Goal: Task Accomplishment & Management: Manage account settings

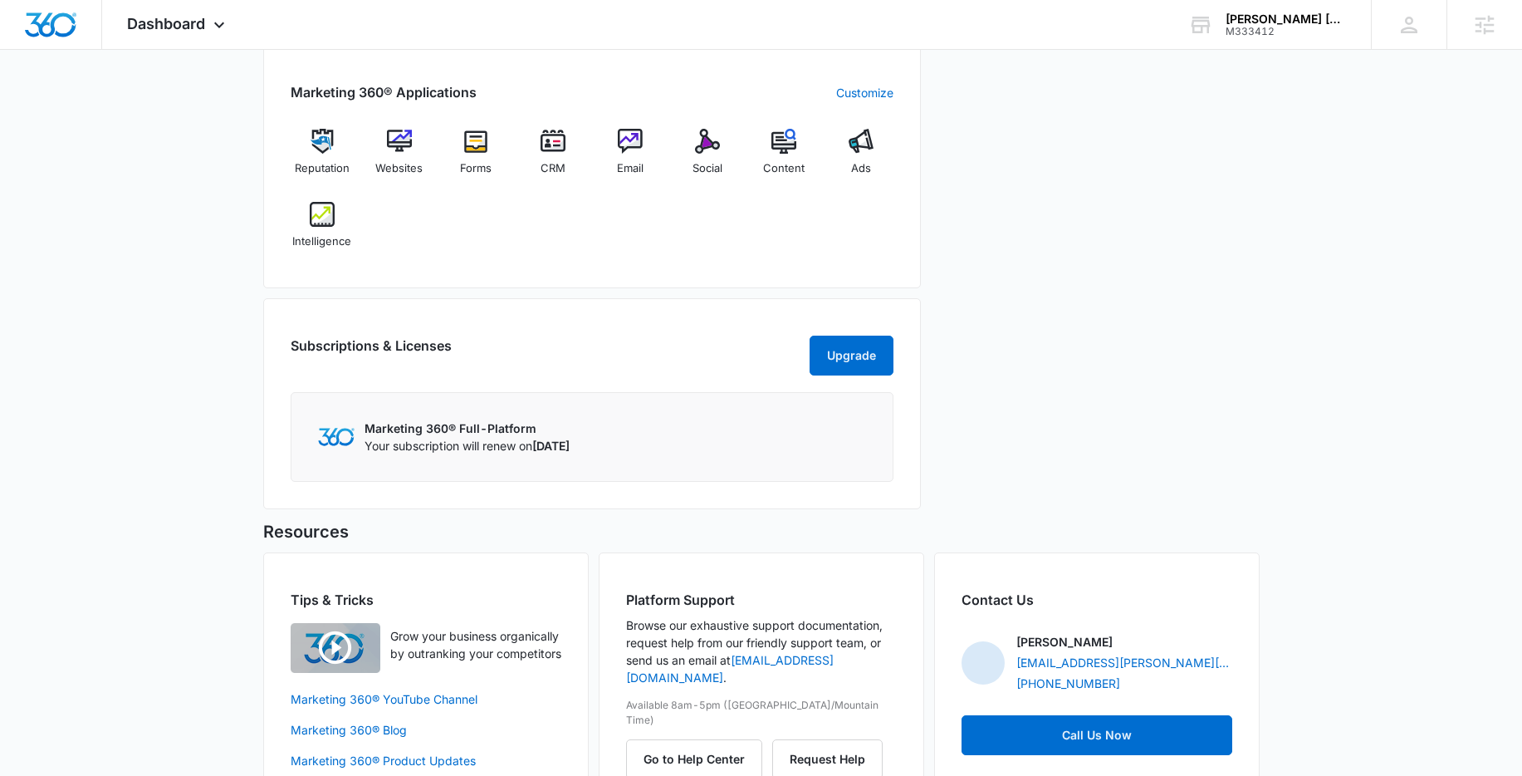
scroll to position [658, 0]
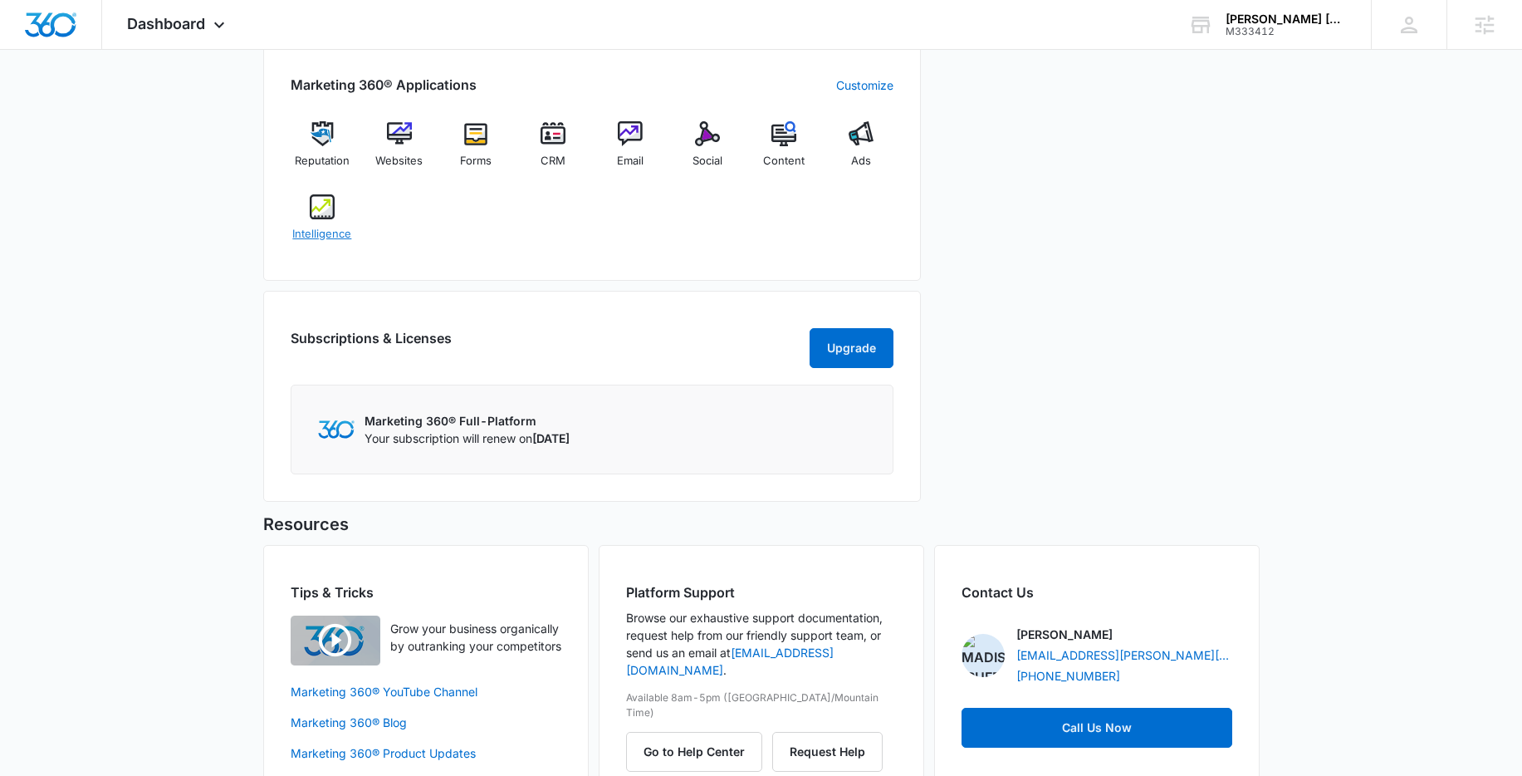
click at [327, 213] on img at bounding box center [322, 206] width 25 height 25
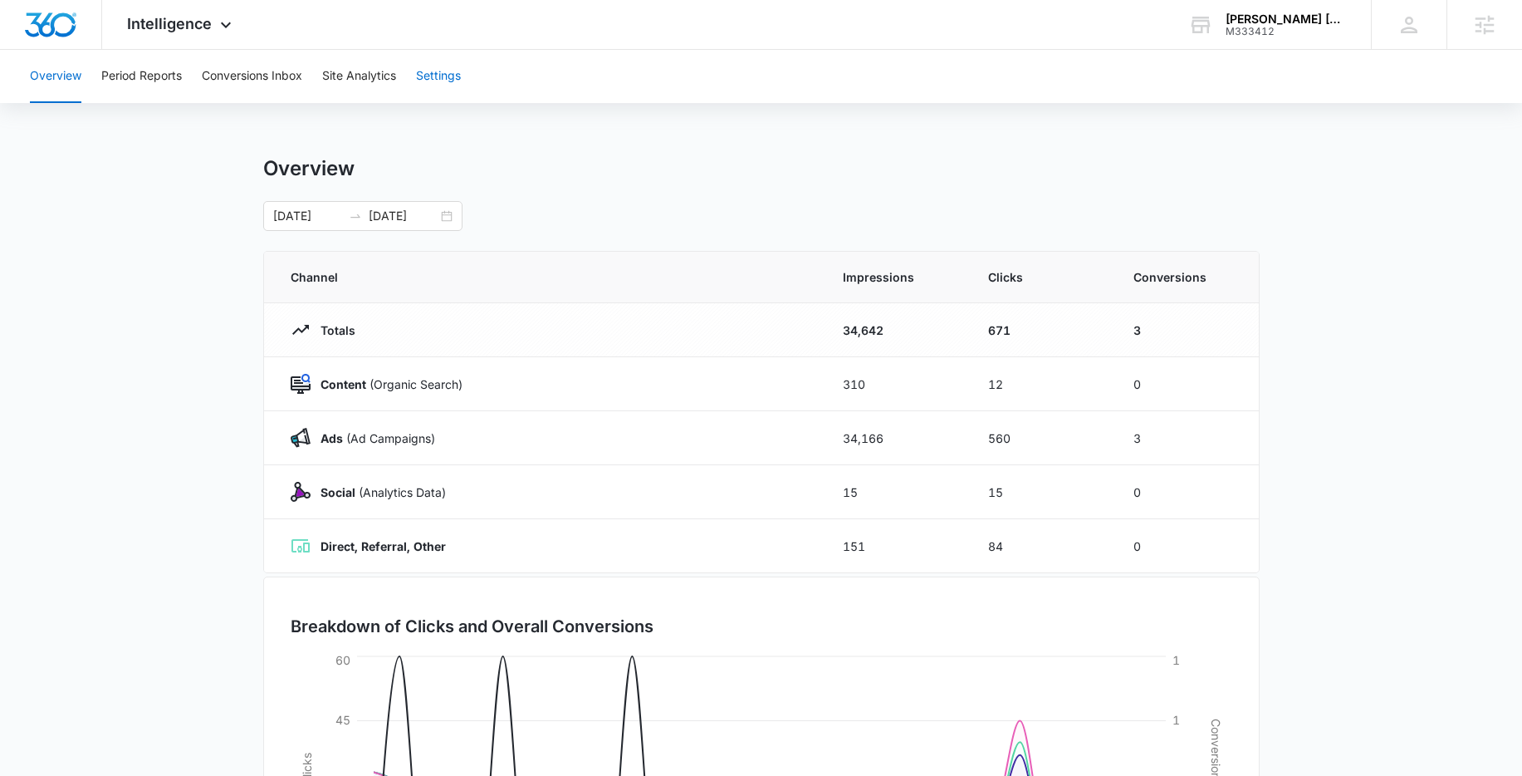
click at [432, 78] on button "Settings" at bounding box center [438, 76] width 45 height 53
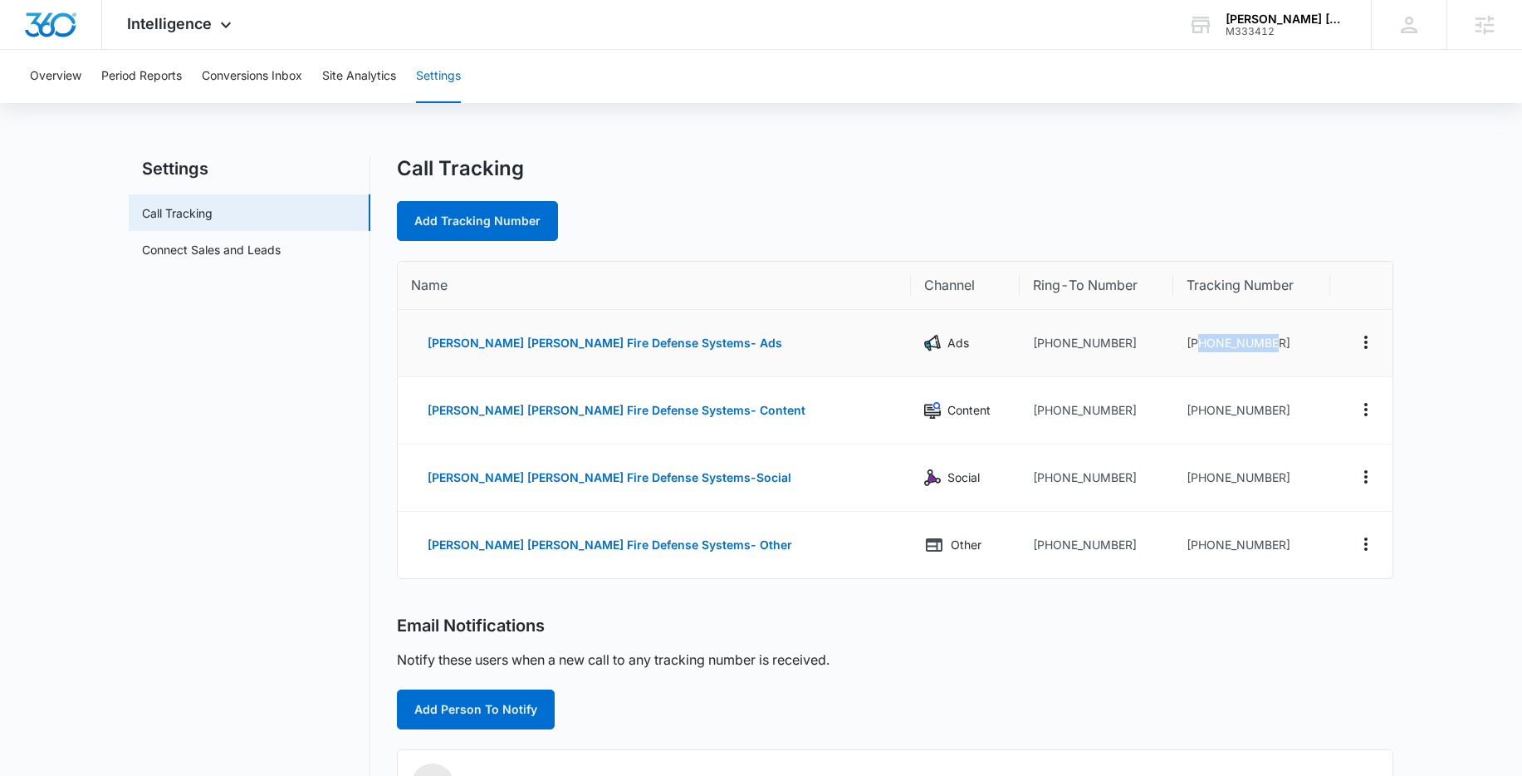
drag, startPoint x: 1169, startPoint y: 345, endPoint x: 1245, endPoint y: 345, distance: 76.4
click at [1245, 345] on td "+17192869906" at bounding box center [1251, 343] width 157 height 67
copy td "7192869906"
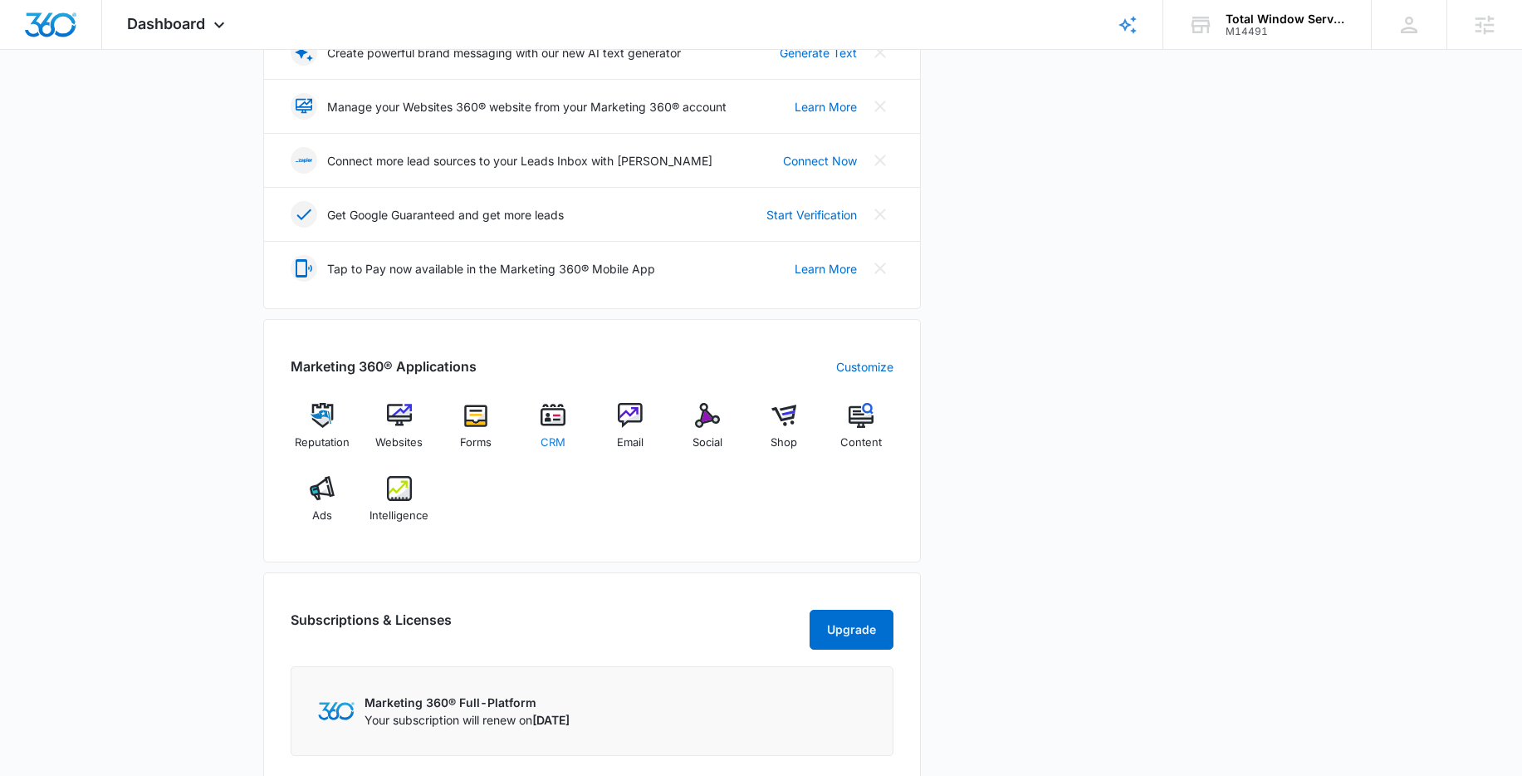
scroll to position [403, 0]
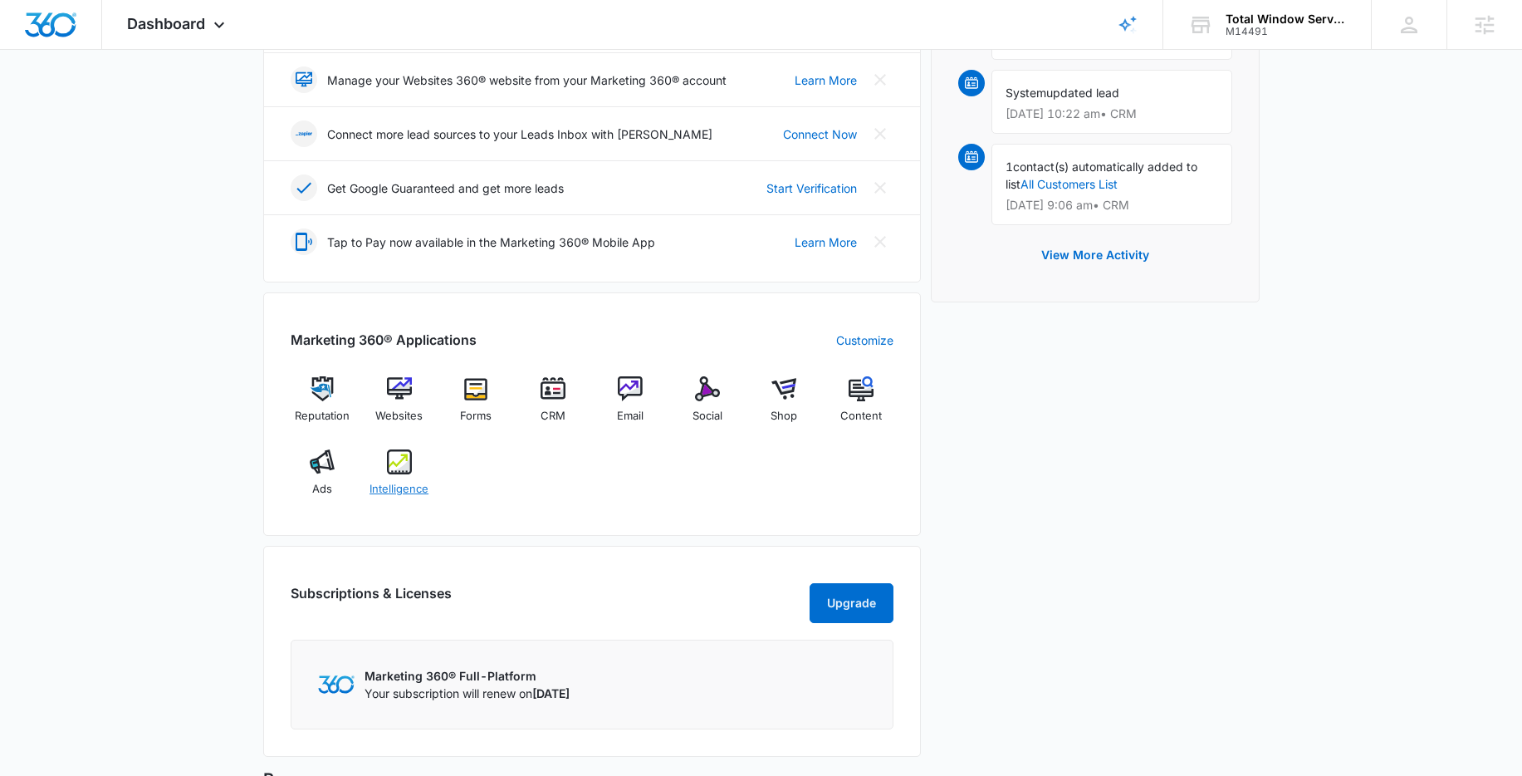
click at [405, 465] on img at bounding box center [399, 461] width 25 height 25
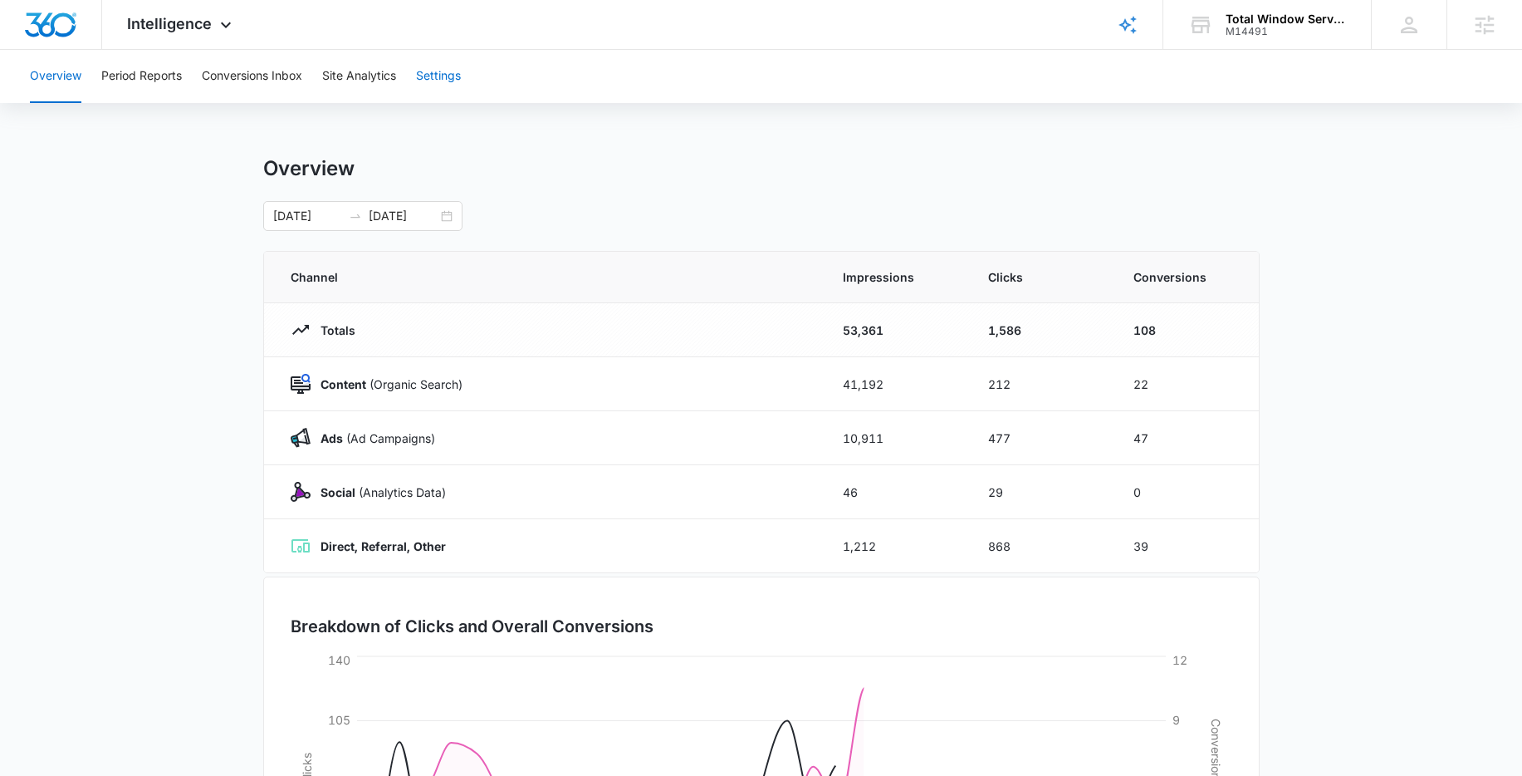
click at [441, 76] on button "Settings" at bounding box center [438, 76] width 45 height 53
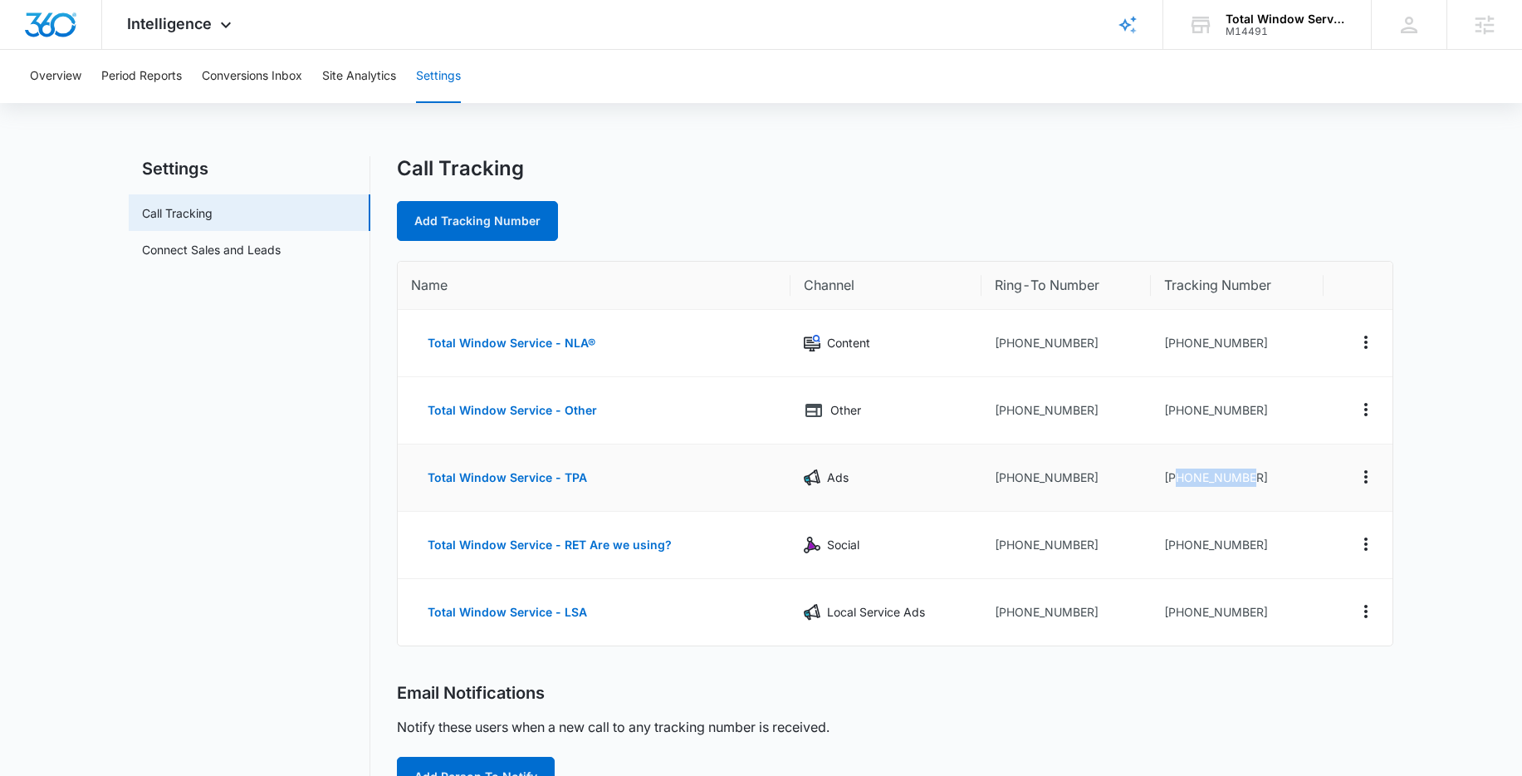
drag, startPoint x: 1176, startPoint y: 478, endPoint x: 1257, endPoint y: 479, distance: 81.4
click at [1257, 479] on td "[PHONE_NUMBER]" at bounding box center [1237, 477] width 173 height 67
copy td "3473432486"
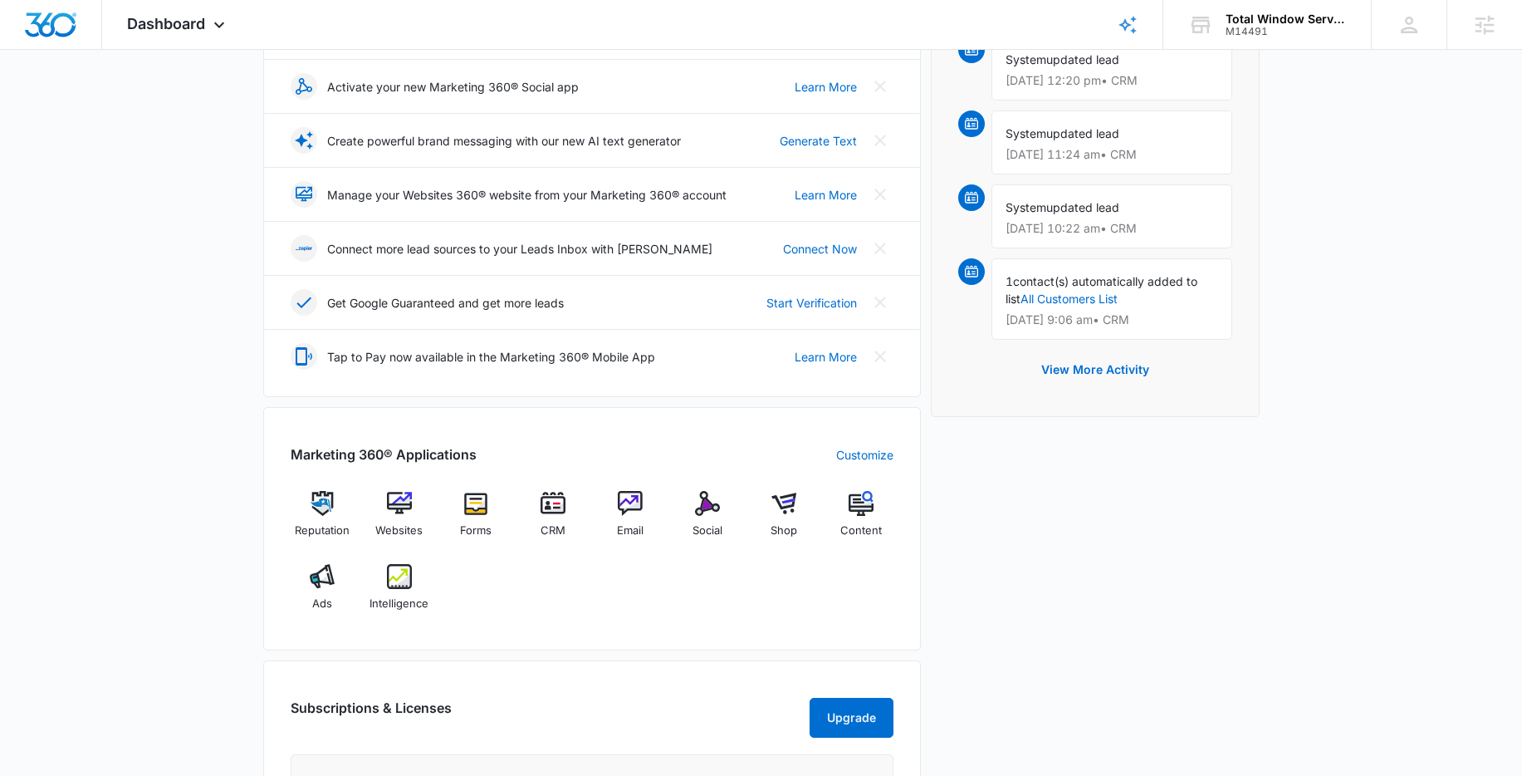
scroll to position [289, 0]
click at [414, 577] on div "Intelligence" at bounding box center [399, 593] width 64 height 60
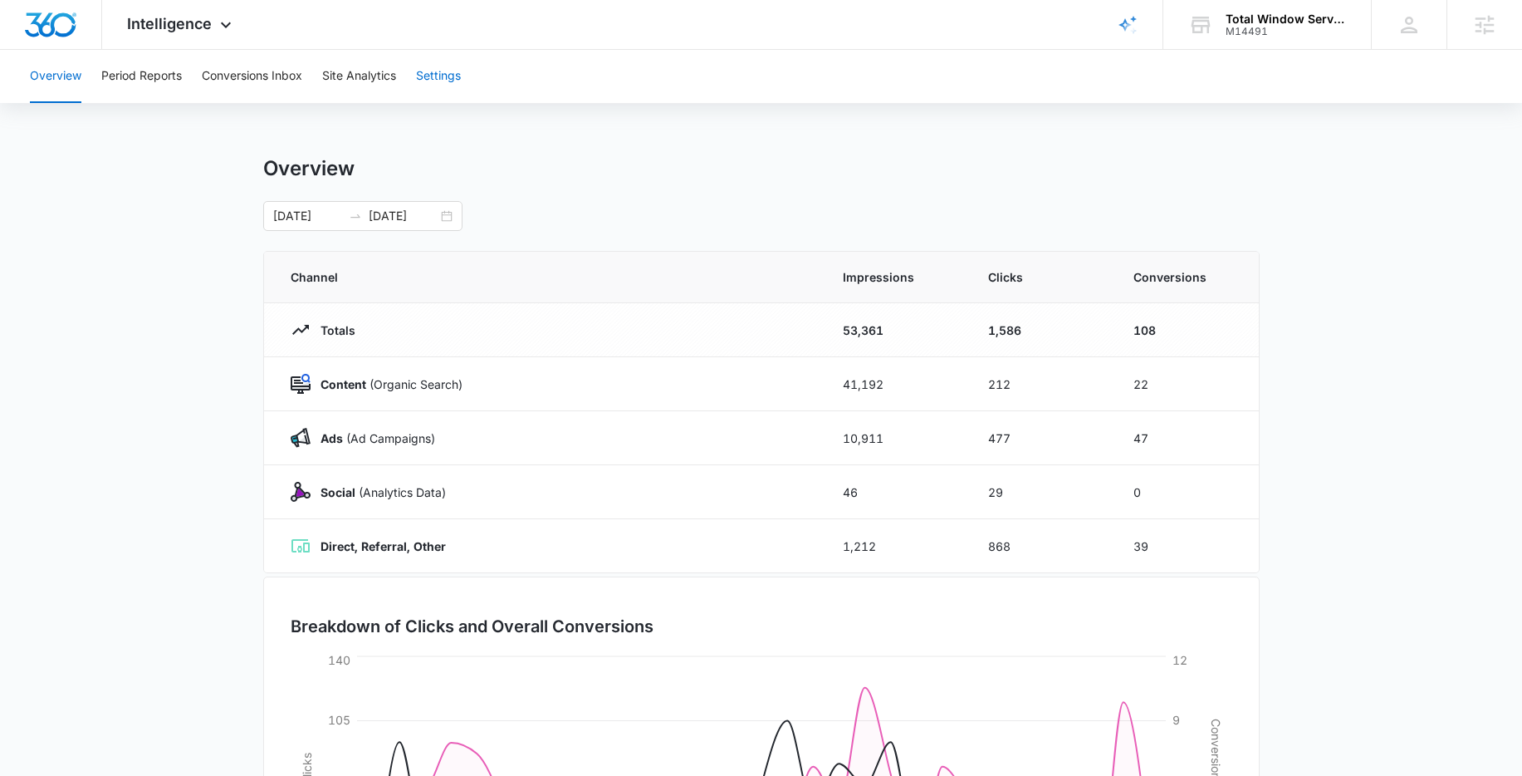
click at [436, 82] on button "Settings" at bounding box center [438, 76] width 45 height 53
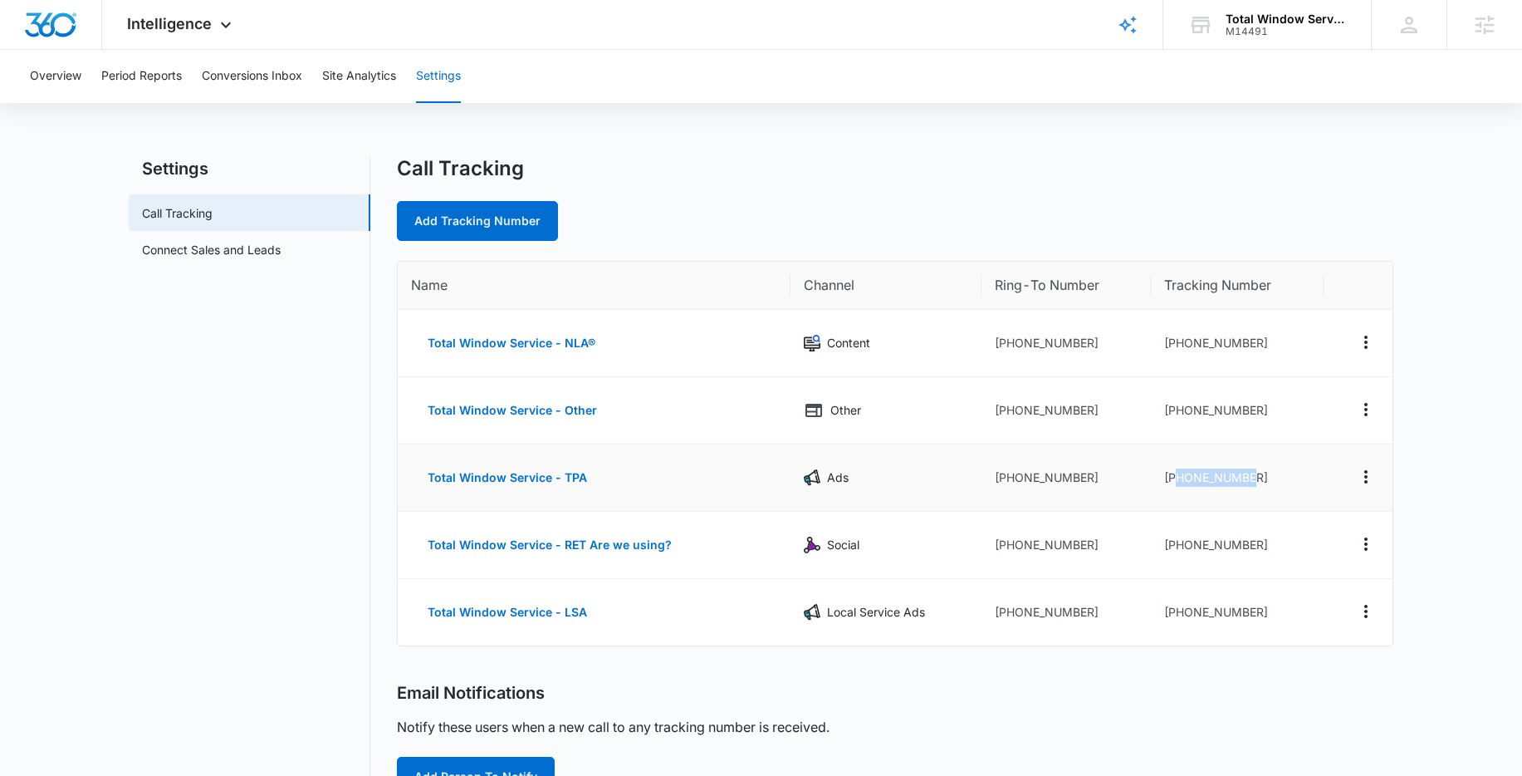
drag, startPoint x: 1176, startPoint y: 478, endPoint x: 1257, endPoint y: 477, distance: 81.4
click at [1257, 477] on td "[PHONE_NUMBER]" at bounding box center [1237, 477] width 173 height 67
